Goal: Task Accomplishment & Management: Manage account settings

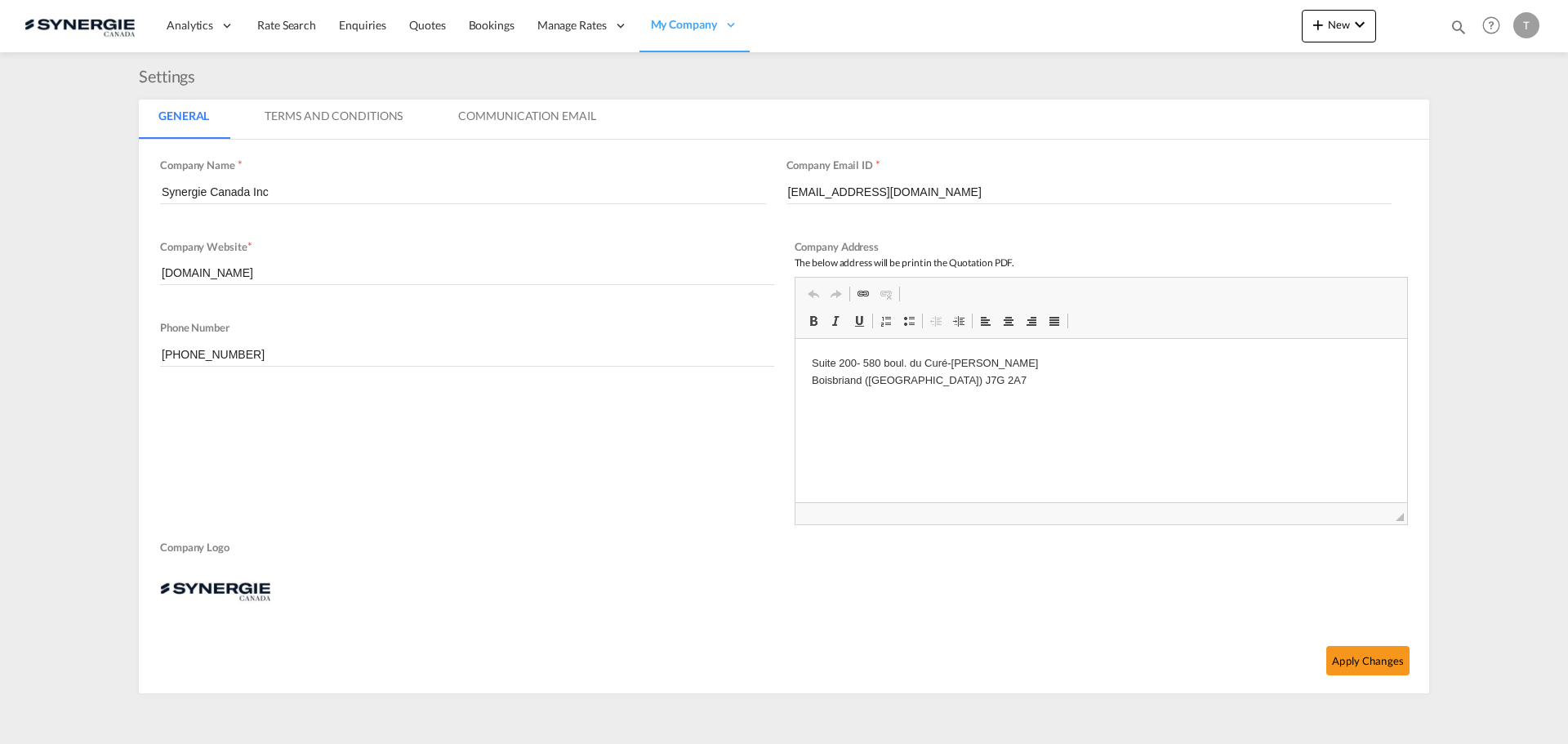
click at [1455, 26] on md-icon "icon-magnify" at bounding box center [1458, 27] width 18 height 18
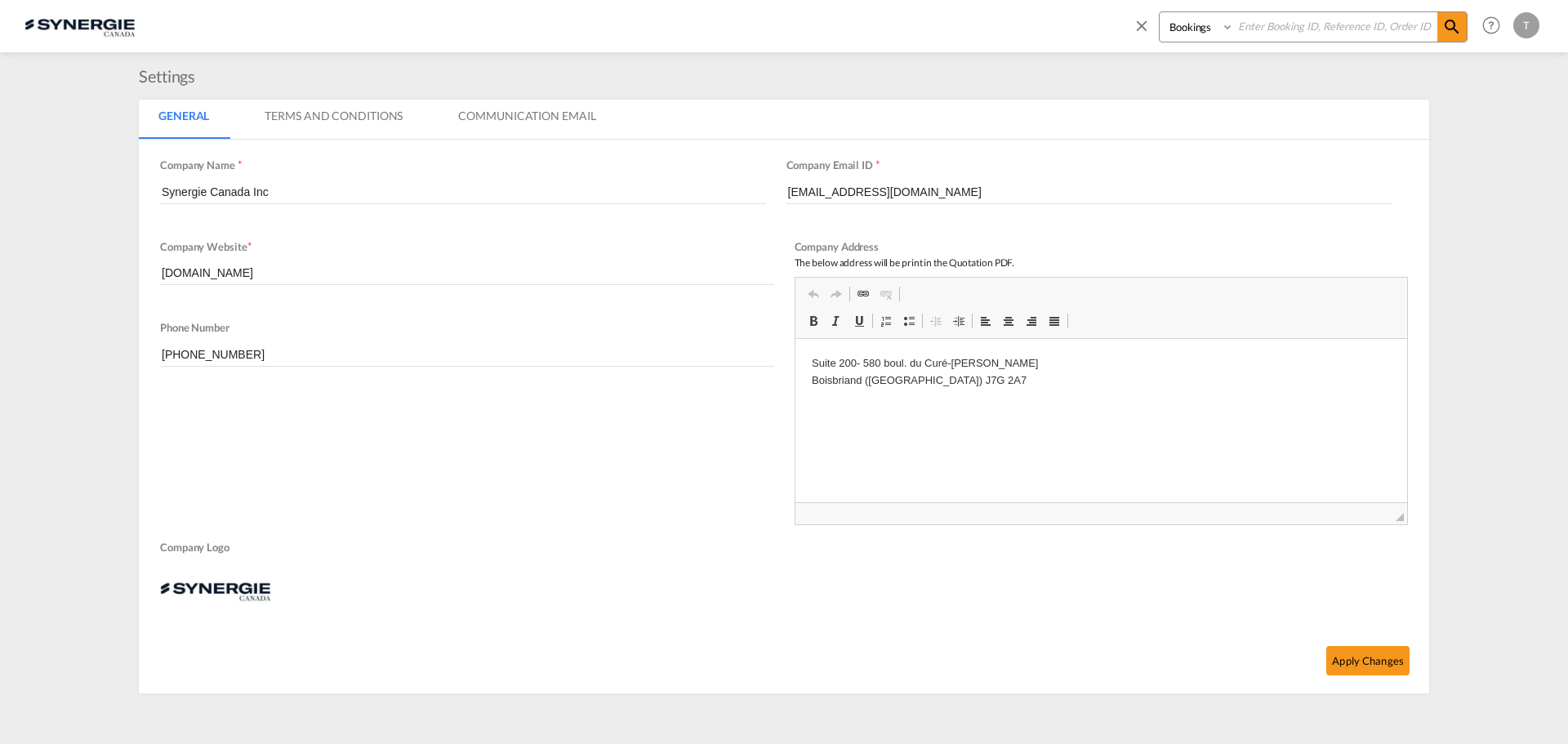
click at [1209, 27] on select "Bookings Quotes Enquiries" at bounding box center [1198, 27] width 78 height 29
select select "Quotes"
click at [1159, 12] on select "Bookings Quotes Enquiries" at bounding box center [1198, 27] width 78 height 29
paste input "SYC000014409"
type input "SYC000014409"
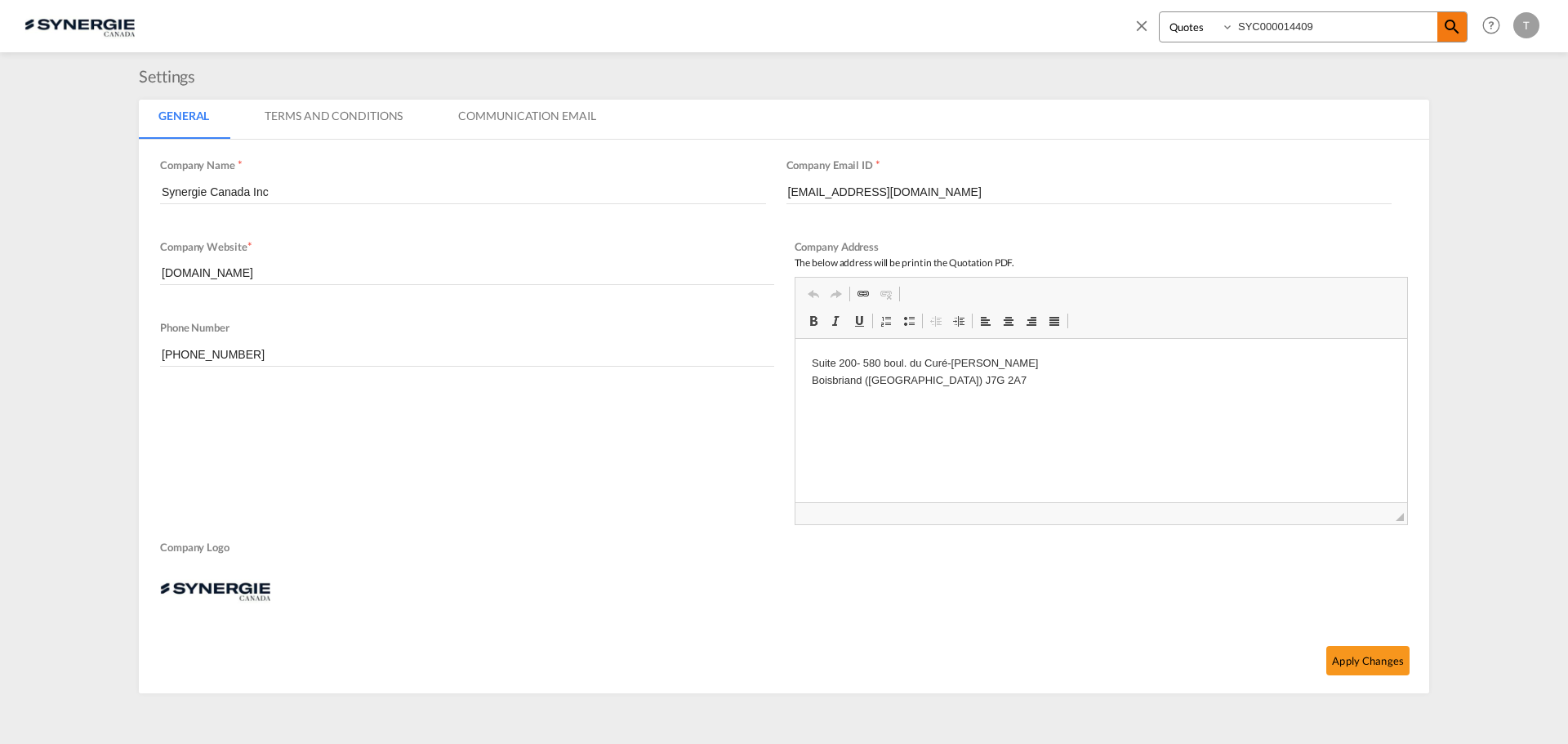
click at [1452, 21] on md-icon "icon-magnify" at bounding box center [1451, 27] width 20 height 20
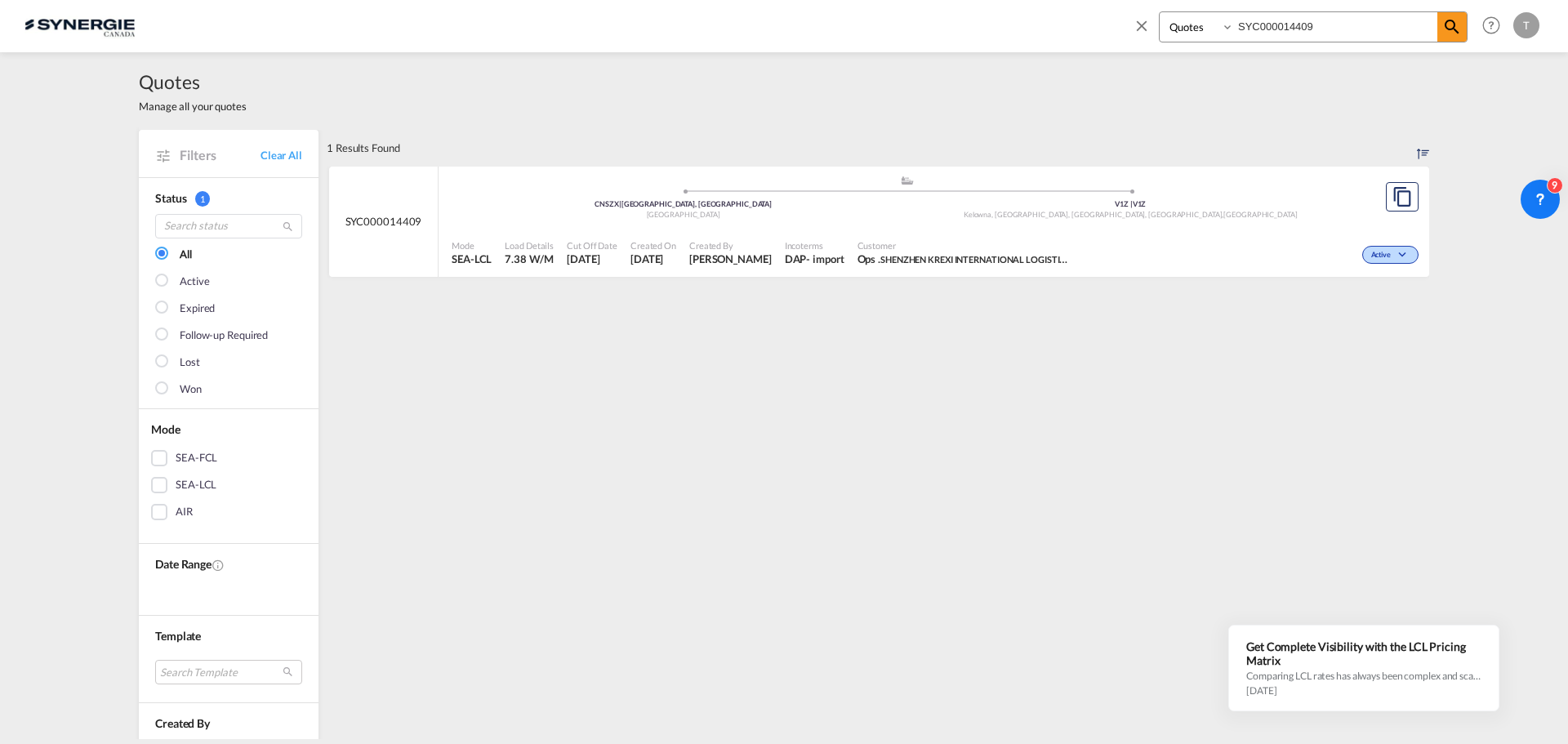
click at [1085, 223] on div ".a{fill:#aaa8ad;} .a{fill:#aaa8ad;} CNSZX | [GEOGRAPHIC_DATA], GD China V1Z | V…" at bounding box center [906, 199] width 911 height 49
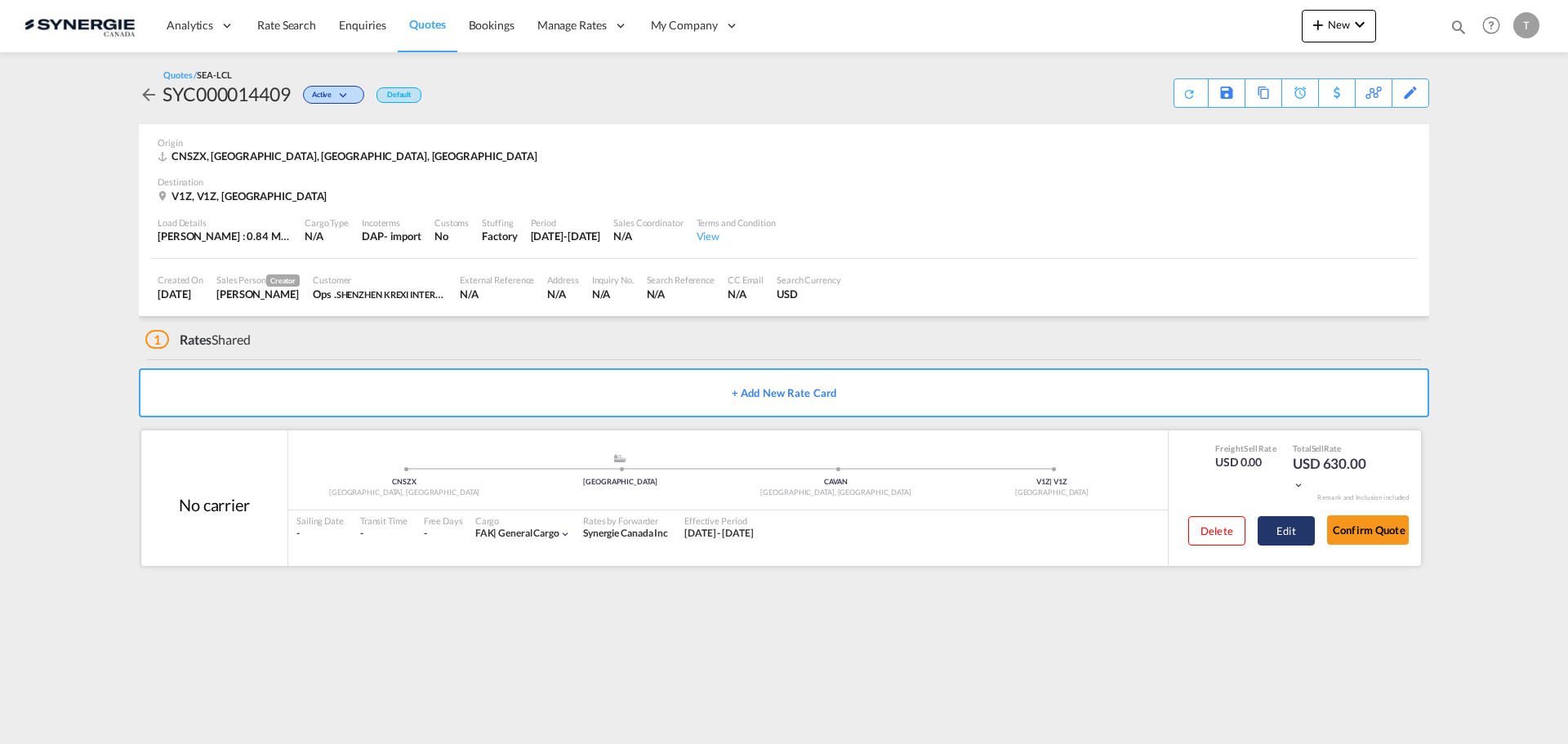
click at [1275, 530] on button "Edit" at bounding box center [1286, 530] width 57 height 29
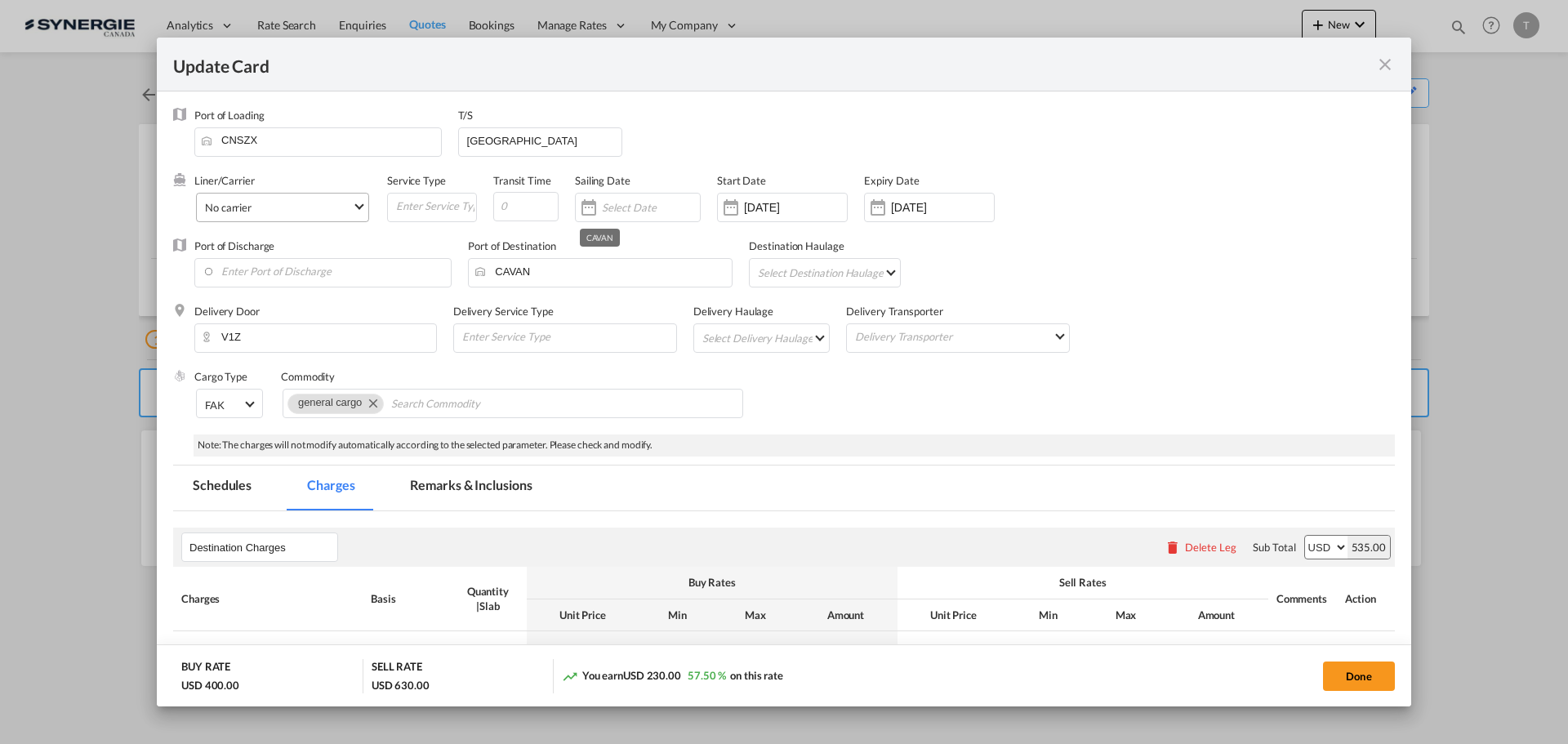
select select "flat"
select select "per_bl"
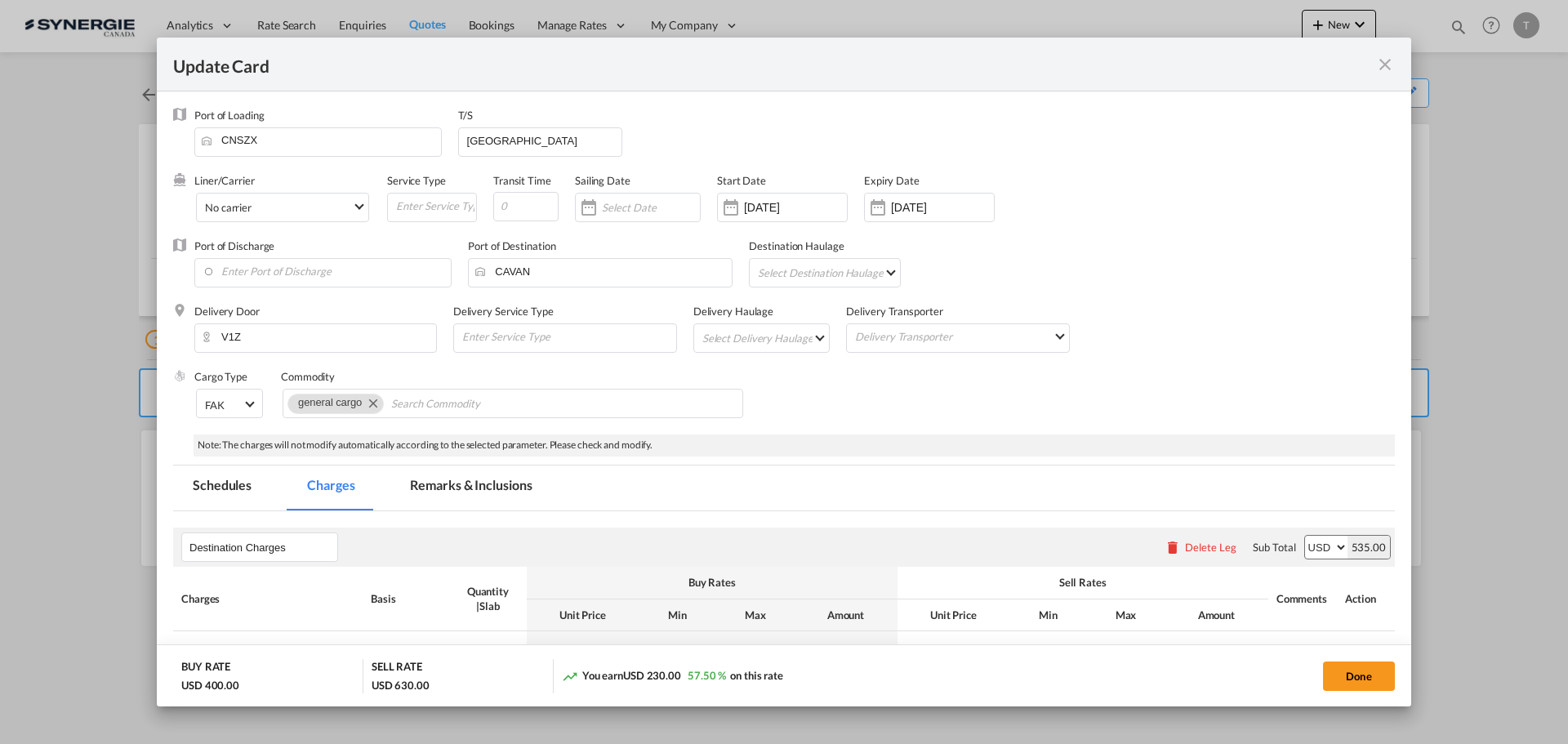
click at [1385, 66] on md-icon "icon-close fg-AAA8AD m-0 pointer" at bounding box center [1385, 64] width 20 height 20
